Goal: Task Accomplishment & Management: Use online tool/utility

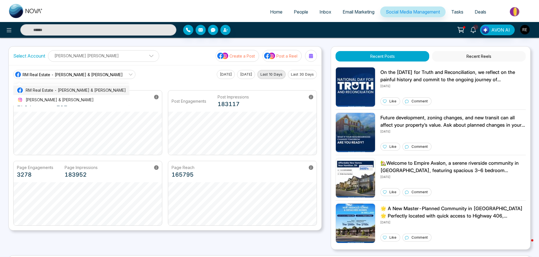
click at [147, 56] on span at bounding box center [149, 57] width 5 height 5
click at [147, 57] on span at bounding box center [149, 57] width 5 height 5
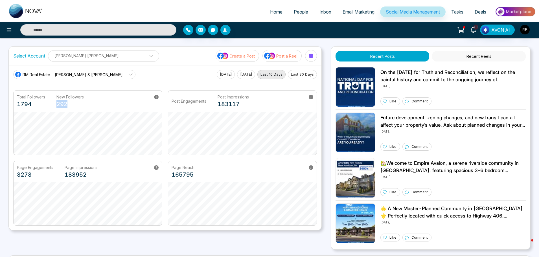
scroll to position [1, 0]
drag, startPoint x: 95, startPoint y: 102, endPoint x: 93, endPoint y: 90, distance: 11.5
click at [96, 98] on div "Total Followers 1794 New Followers 292" at bounding box center [88, 101] width 148 height 21
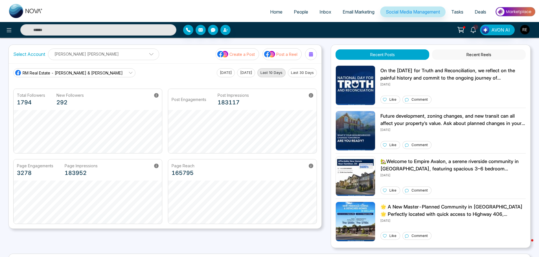
scroll to position [0, 0]
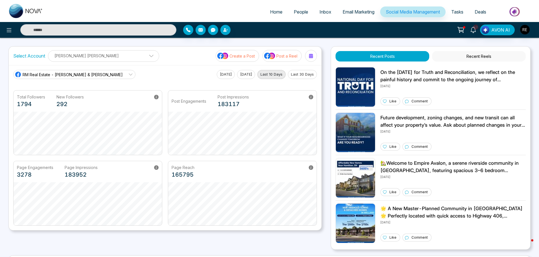
click at [68, 55] on p "[PERSON_NAME] [PERSON_NAME]" at bounding box center [104, 55] width 104 height 9
click at [120, 72] on icon "button" at bounding box center [122, 73] width 4 height 4
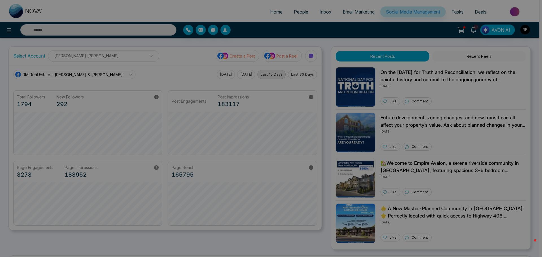
click at [105, 70] on div "Are you sure you want to remove this social media account? This may delete sche…" at bounding box center [271, 128] width 542 height 257
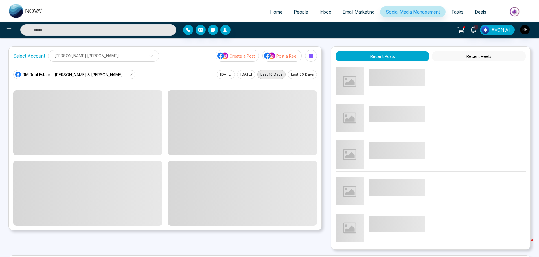
click at [128, 75] on icon at bounding box center [130, 74] width 5 height 5
click at [147, 57] on span at bounding box center [149, 57] width 5 height 5
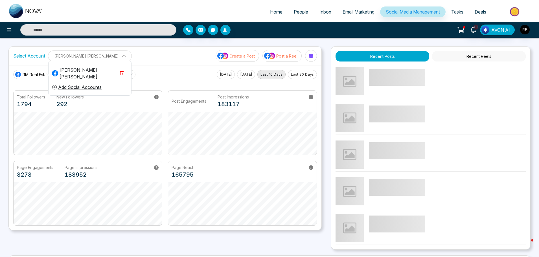
click at [104, 55] on p "[PERSON_NAME] [PERSON_NAME]" at bounding box center [90, 55] width 76 height 9
click at [104, 70] on div "RM Real Estate - Rick & Manisha RM Real Estate - Rick & Manisha Rick & Manisha …" at bounding box center [165, 74] width 304 height 9
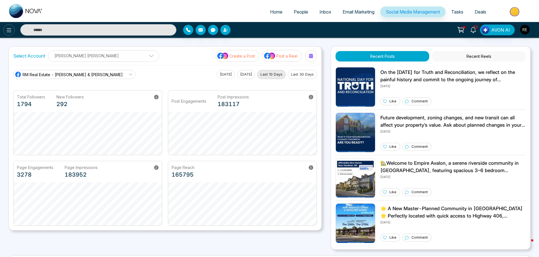
click at [11, 31] on icon at bounding box center [9, 30] width 7 height 7
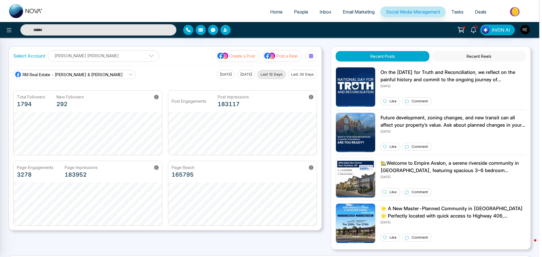
click at [29, 83] on div at bounding box center [271, 128] width 542 height 257
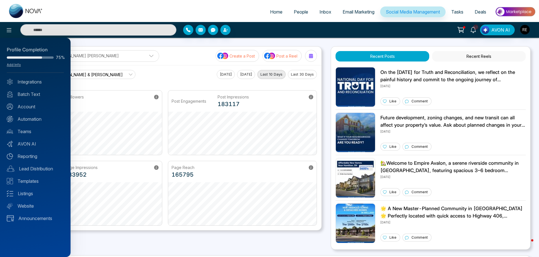
click at [22, 82] on link "Integrations" at bounding box center [35, 81] width 57 height 7
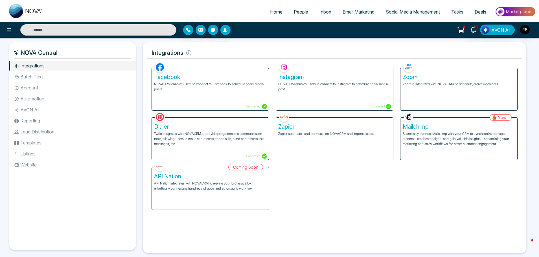
drag, startPoint x: 205, startPoint y: 78, endPoint x: 219, endPoint y: 86, distance: 16.4
click at [205, 78] on h5 "Facebook" at bounding box center [210, 77] width 112 height 7
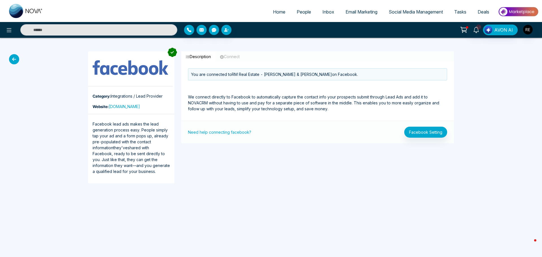
click at [14, 56] on icon at bounding box center [14, 59] width 10 height 10
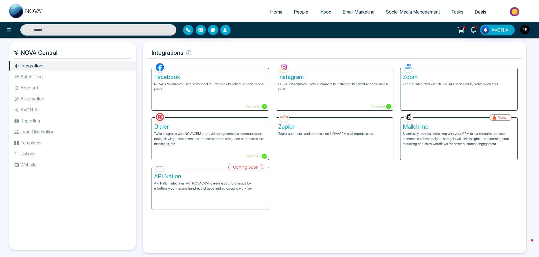
click at [301, 92] on div "Instagram NOVACRM enables users to connect to Instagram to schedule social medi…" at bounding box center [334, 89] width 117 height 42
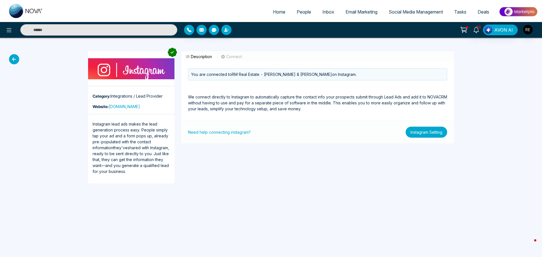
click at [416, 134] on button "Instagram Setting" at bounding box center [426, 132] width 41 height 11
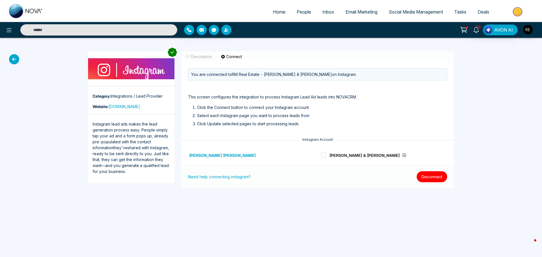
click at [434, 180] on button "Disconnect" at bounding box center [432, 176] width 30 height 11
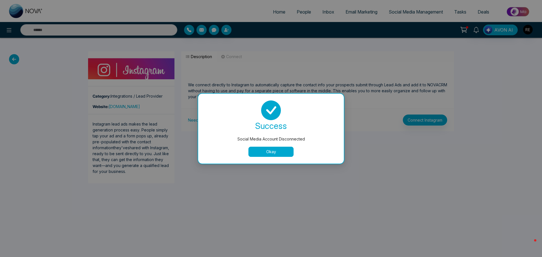
click at [285, 152] on button "Okay" at bounding box center [270, 152] width 45 height 10
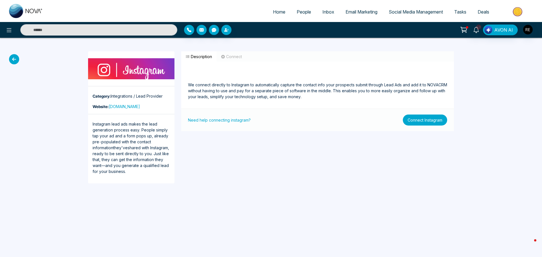
drag, startPoint x: 423, startPoint y: 123, endPoint x: 419, endPoint y: 125, distance: 4.6
click at [422, 123] on button "Connect Instagram" at bounding box center [425, 120] width 44 height 11
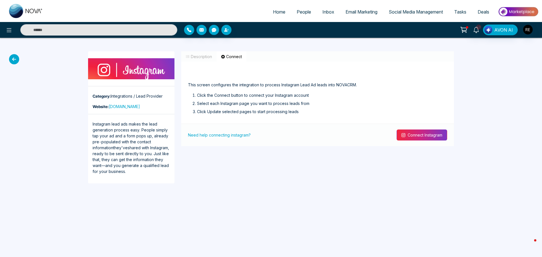
click at [410, 135] on button "Connect Instagram" at bounding box center [422, 135] width 51 height 11
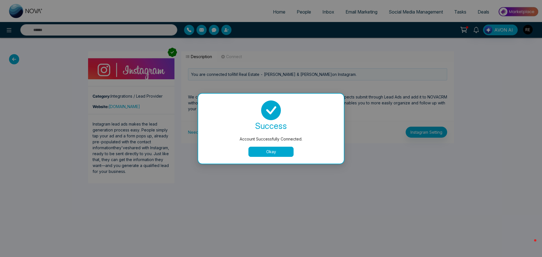
click at [277, 150] on button "Okay" at bounding box center [270, 152] width 45 height 10
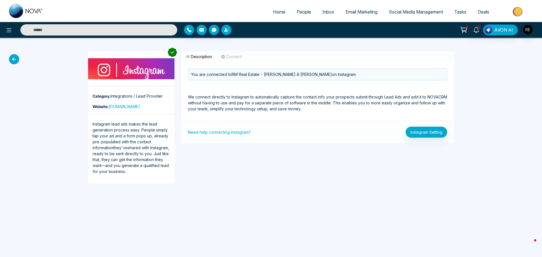
click at [407, 9] on link "Social Media Management" at bounding box center [415, 11] width 65 height 11
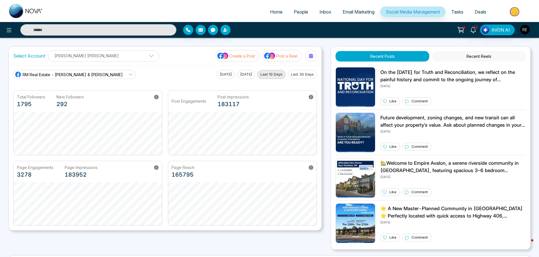
click at [253, 57] on p "Create a Post" at bounding box center [241, 56] width 25 height 6
